Goal: Task Accomplishment & Management: Use online tool/utility

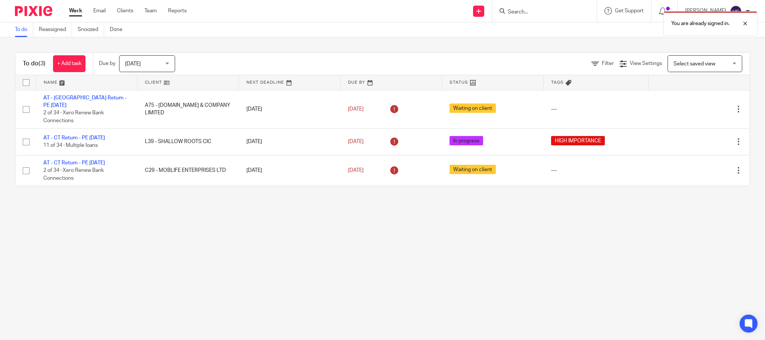
click at [148, 12] on link "Team" at bounding box center [151, 10] width 12 height 7
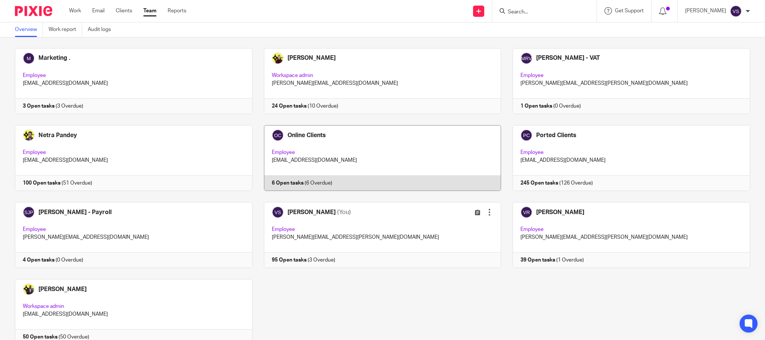
scroll to position [453, 0]
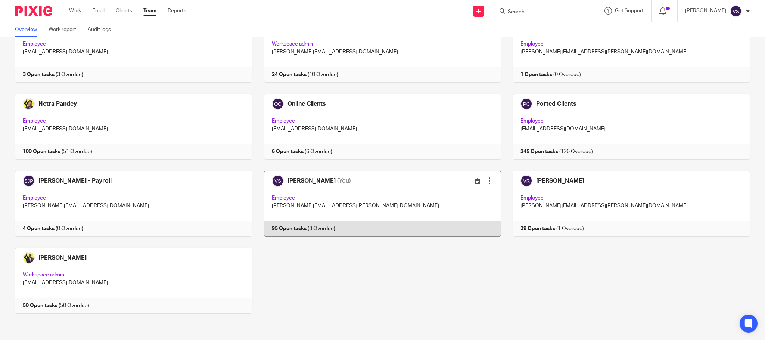
click at [318, 196] on link at bounding box center [377, 204] width 249 height 66
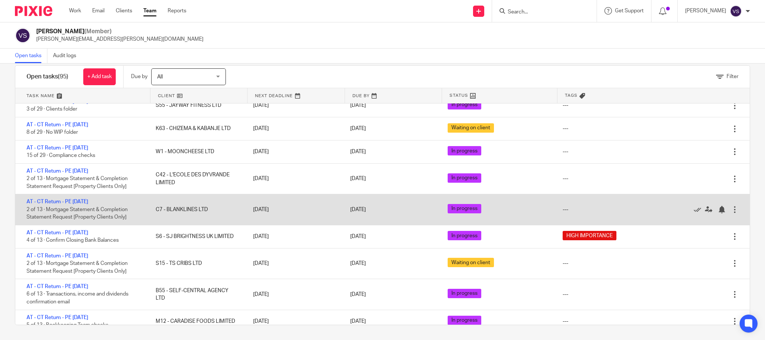
scroll to position [1126, 0]
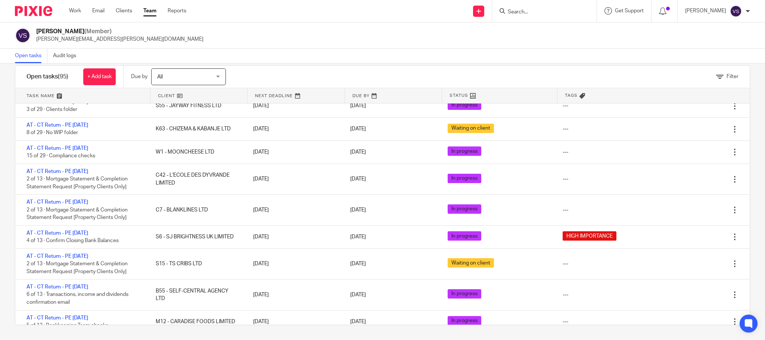
click at [539, 16] on form at bounding box center [547, 10] width 80 height 9
click at [529, 9] on input "Search" at bounding box center [540, 12] width 67 height 7
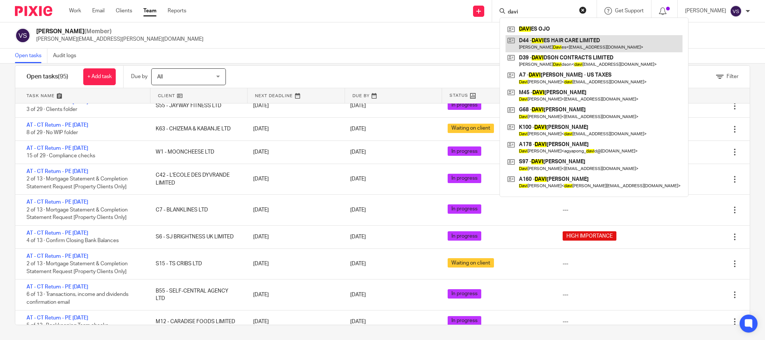
type input "davi"
click at [545, 45] on link at bounding box center [594, 43] width 177 height 17
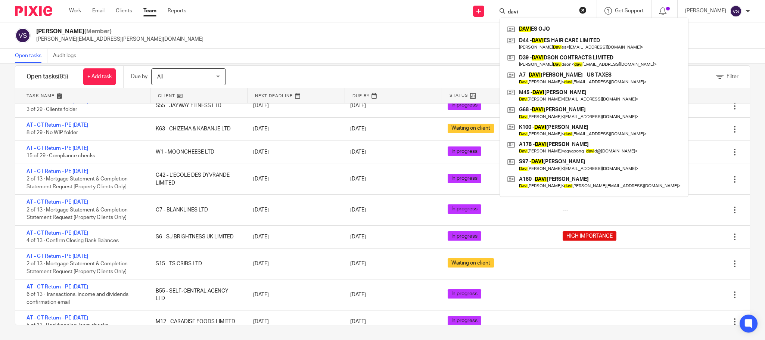
click at [583, 12] on button "reset" at bounding box center [582, 9] width 7 height 7
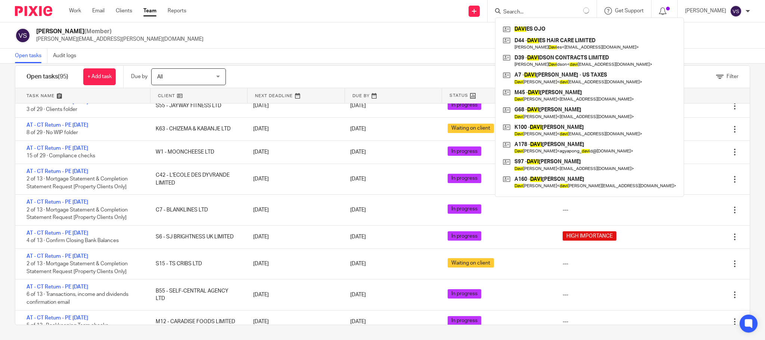
click at [544, 13] on input "Search" at bounding box center [536, 12] width 67 height 7
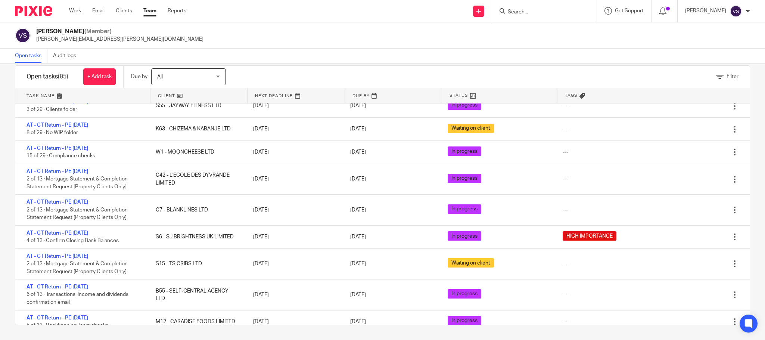
click at [544, 12] on input "Search" at bounding box center [540, 12] width 67 height 7
paste input "PASIMM PRINTERS LTD"
type input "PASIMM PRINTERS LTD"
click at [540, 41] on link at bounding box center [560, 35] width 108 height 23
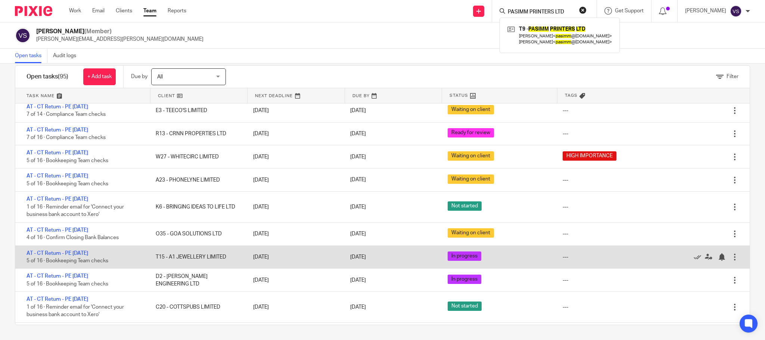
scroll to position [2247, 0]
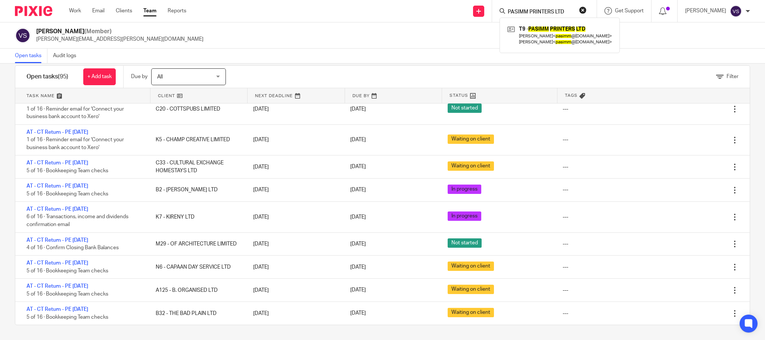
click at [586, 11] on button "reset" at bounding box center [582, 9] width 7 height 7
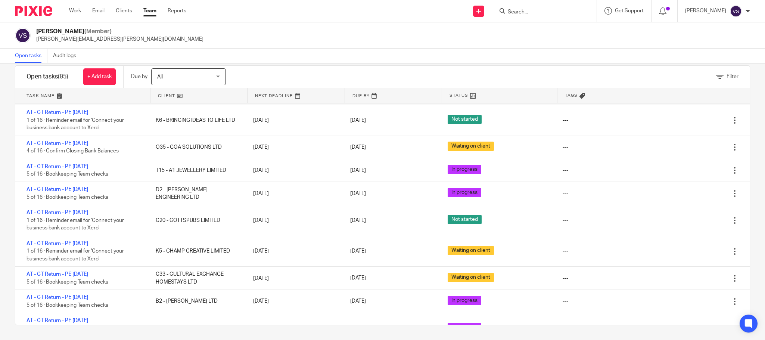
scroll to position [2129, 0]
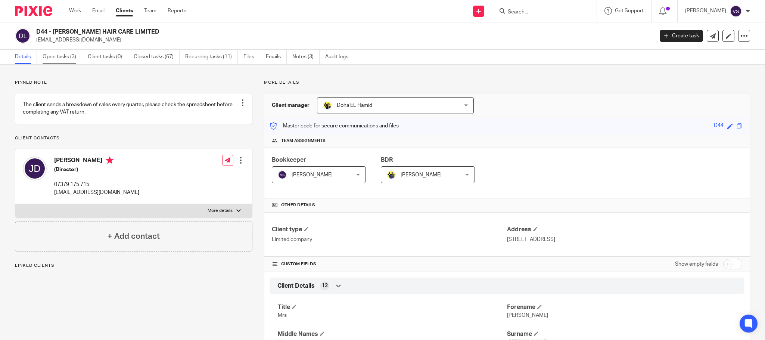
click at [61, 59] on link "Open tasks (3)" at bounding box center [63, 57] width 40 height 15
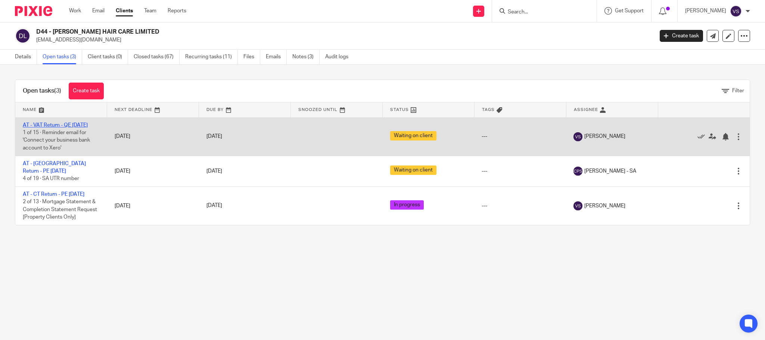
click at [64, 127] on link "AT - VAT Return - QE [DATE]" at bounding box center [55, 125] width 65 height 5
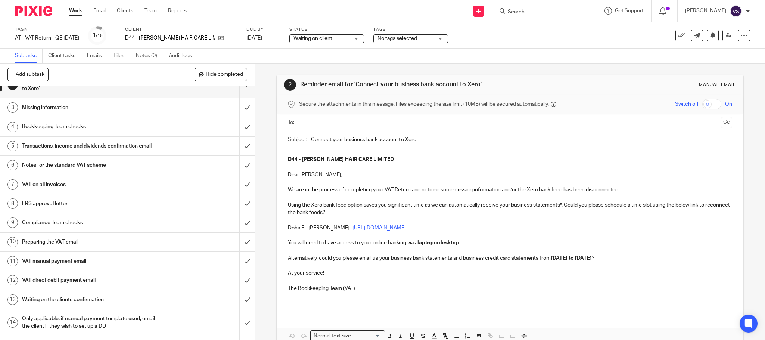
scroll to position [52, 0]
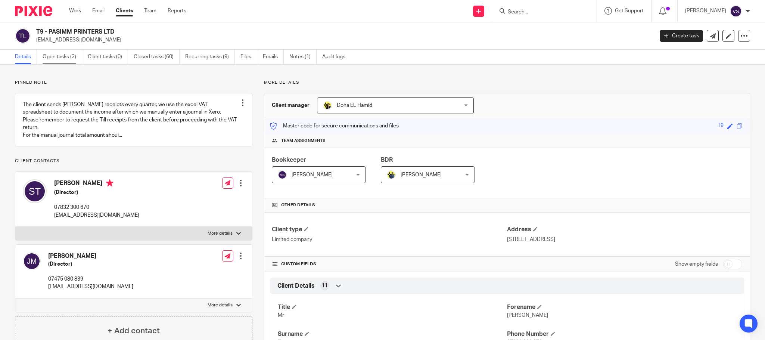
click at [64, 58] on link "Open tasks (2)" at bounding box center [63, 57] width 40 height 15
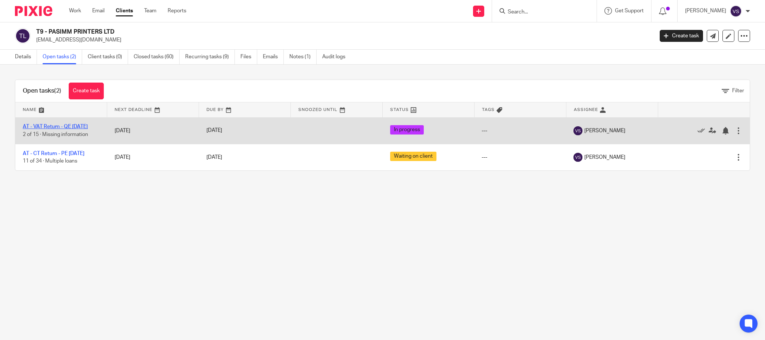
click at [57, 125] on link "AT - VAT Return - QE [DATE]" at bounding box center [55, 126] width 65 height 5
